Goal: Check status

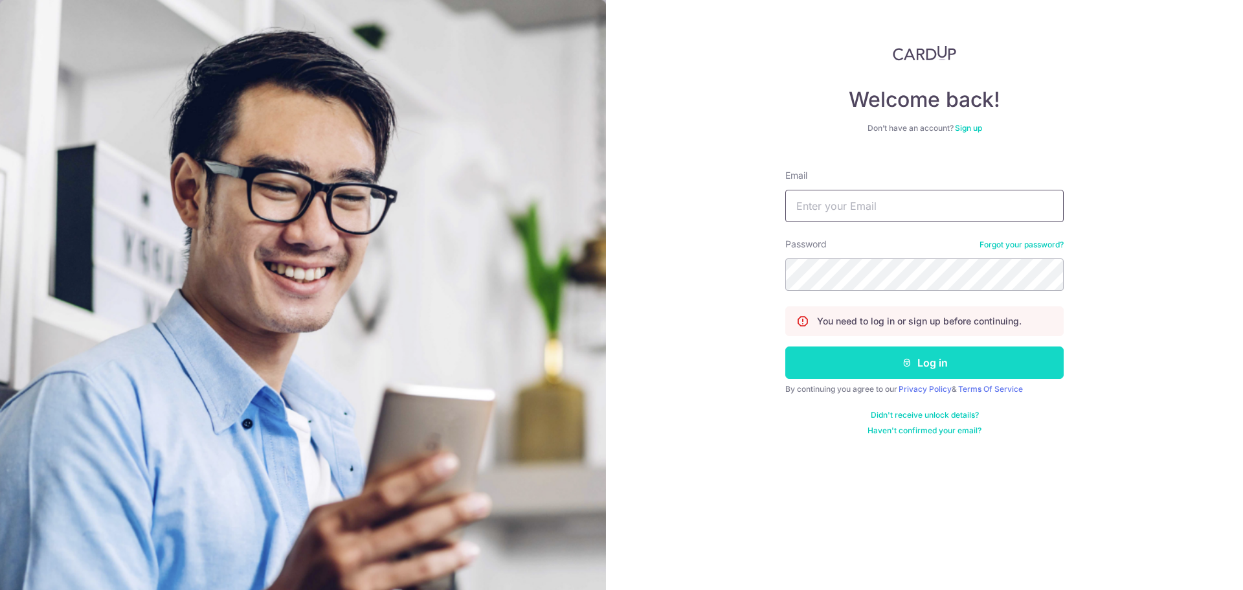
type input "[PERSON_NAME][EMAIL_ADDRESS][PERSON_NAME][DOMAIN_NAME]"
click at [863, 362] on button "Log in" at bounding box center [924, 362] width 278 height 32
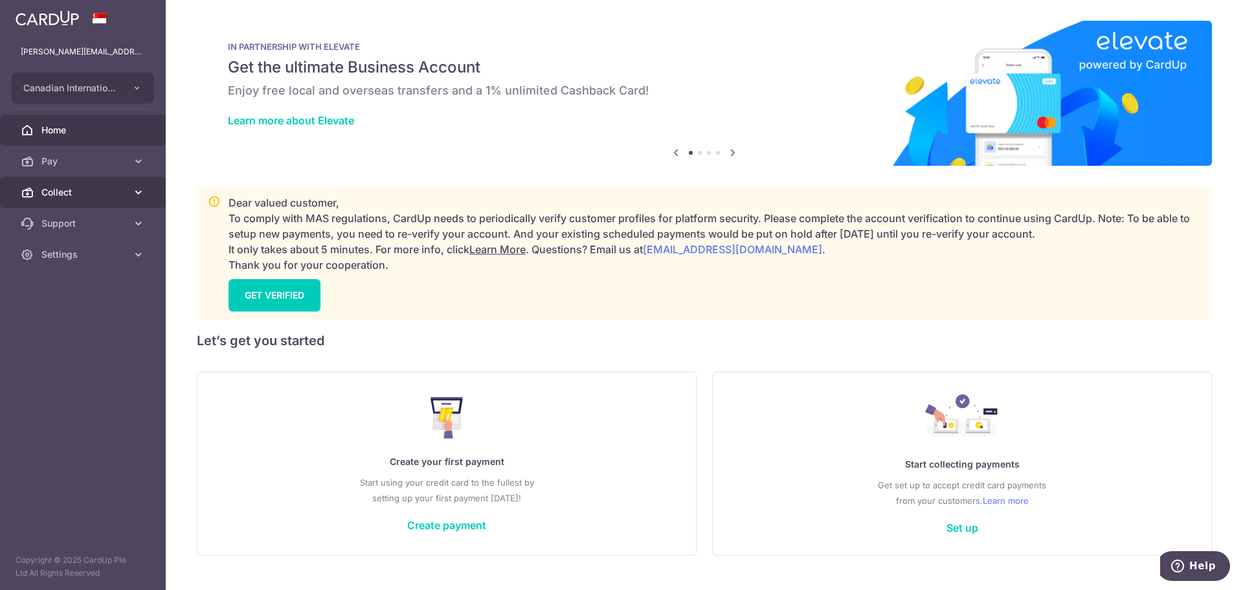
click at [80, 197] on span "Collect" at bounding box center [83, 192] width 85 height 13
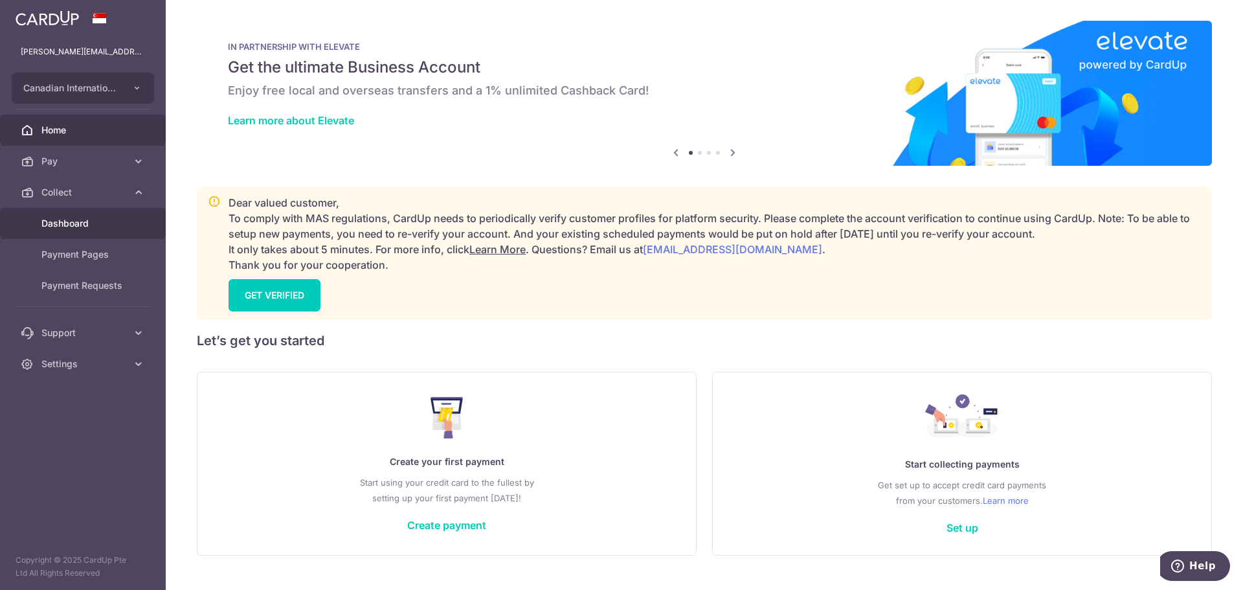
click at [94, 221] on span "Dashboard" at bounding box center [83, 223] width 85 height 13
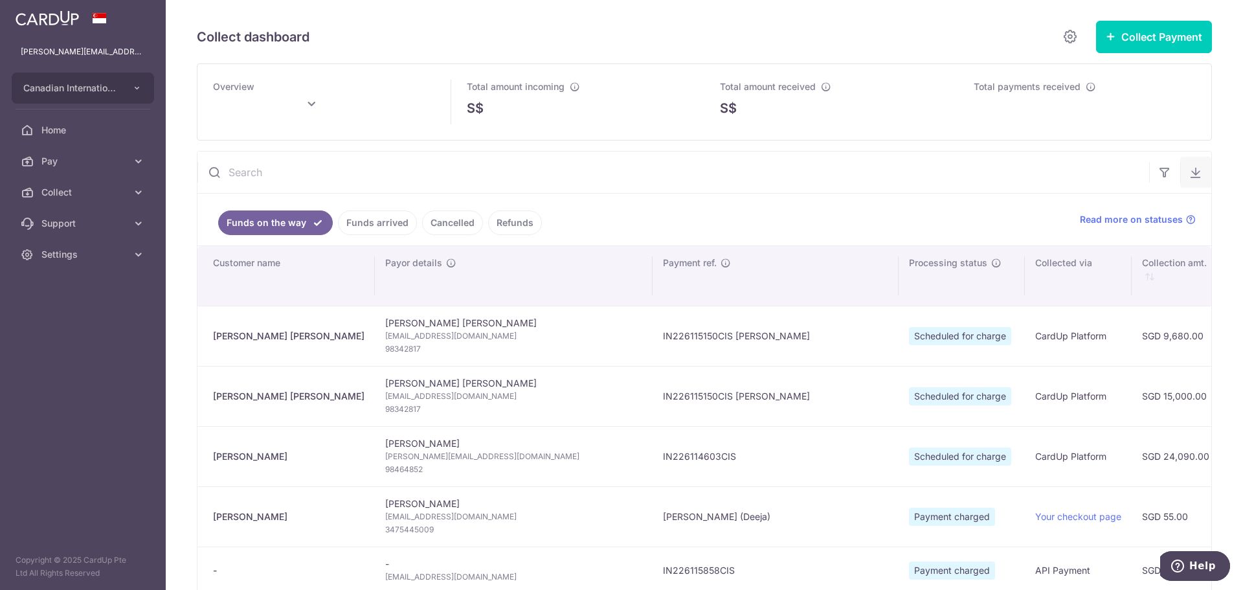
click at [1189, 170] on icon "button" at bounding box center [1195, 172] width 13 height 13
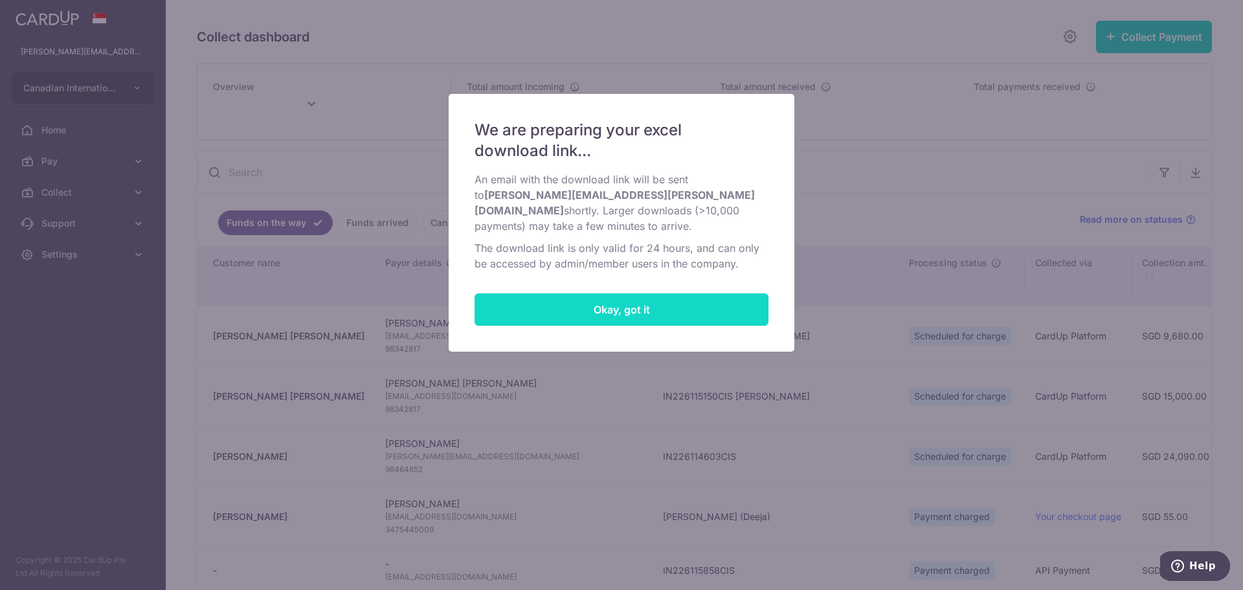
click at [601, 293] on button "Okay, got it" at bounding box center [621, 309] width 294 height 32
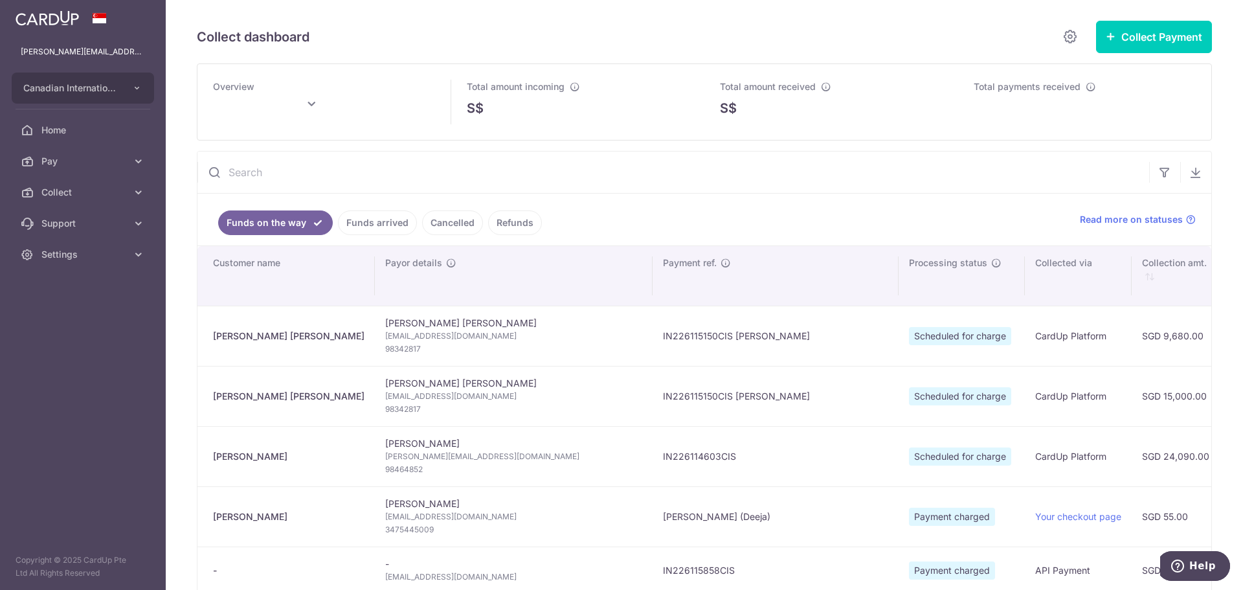
type input "October 2025"
click at [1189, 178] on icon "button" at bounding box center [1195, 172] width 13 height 13
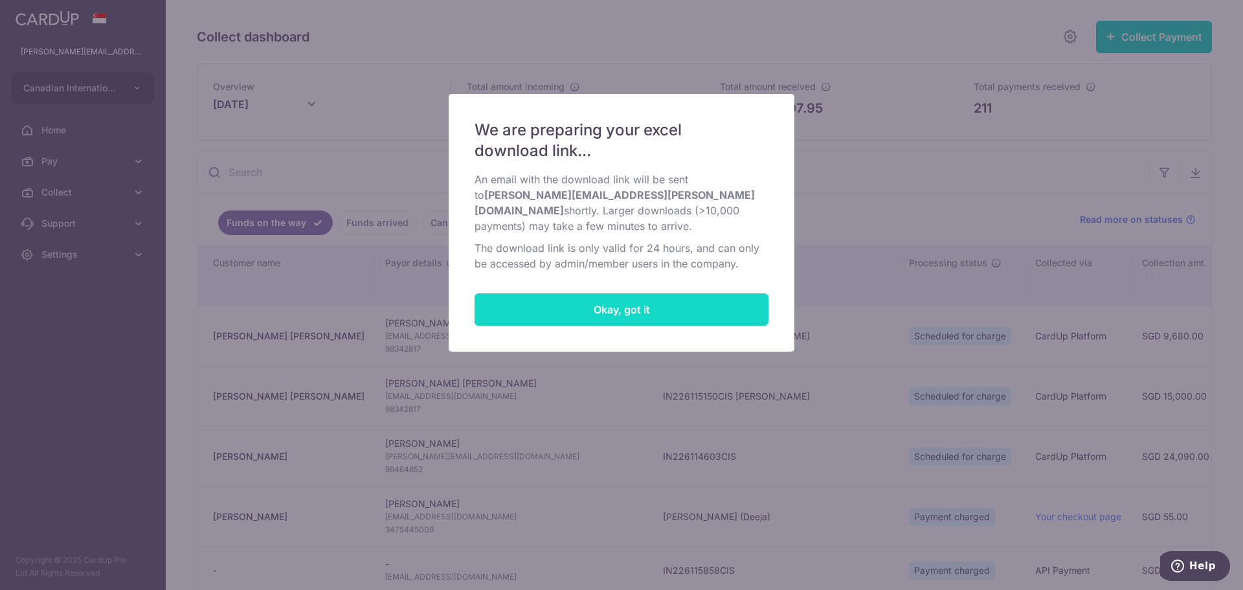
click at [700, 293] on button "Okay, got it" at bounding box center [621, 309] width 294 height 32
